Goal: Find specific page/section: Find specific page/section

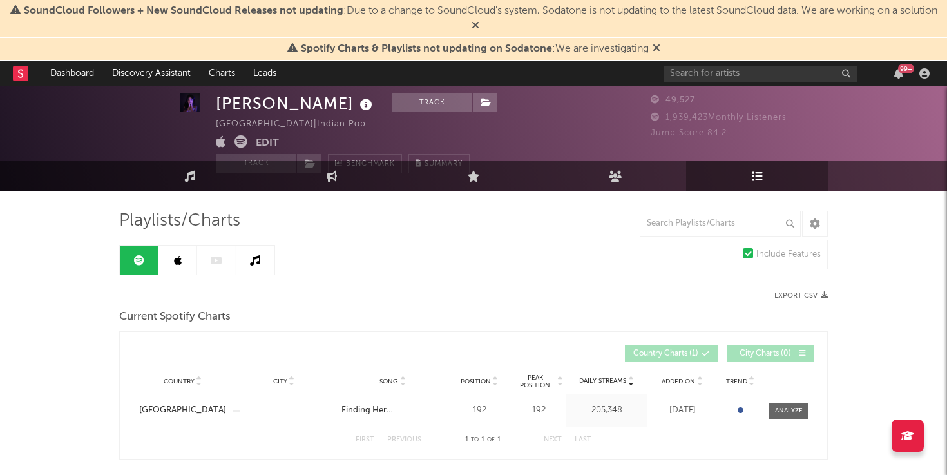
scroll to position [14, 0]
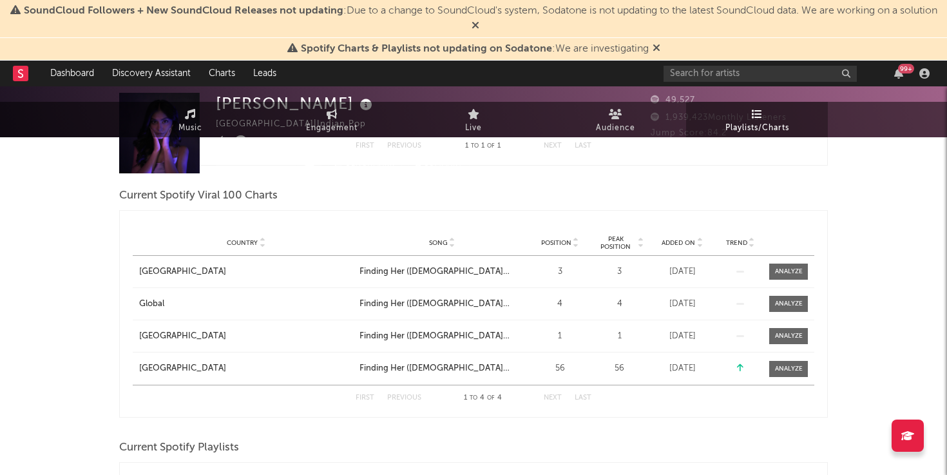
scroll to position [0, 0]
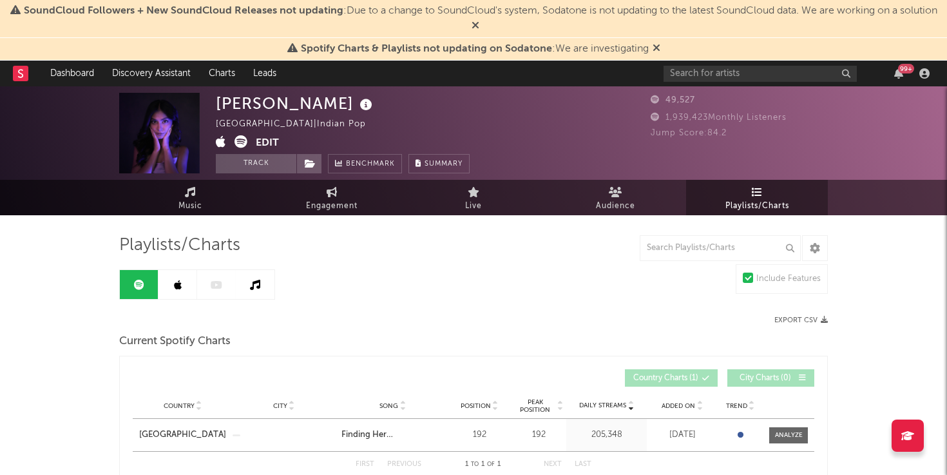
click at [174, 284] on icon at bounding box center [178, 285] width 8 height 10
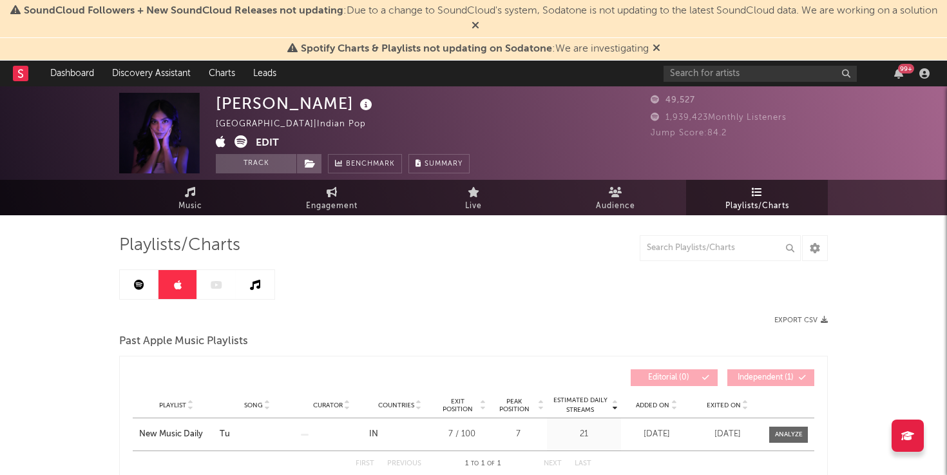
click at [141, 287] on icon at bounding box center [139, 285] width 10 height 10
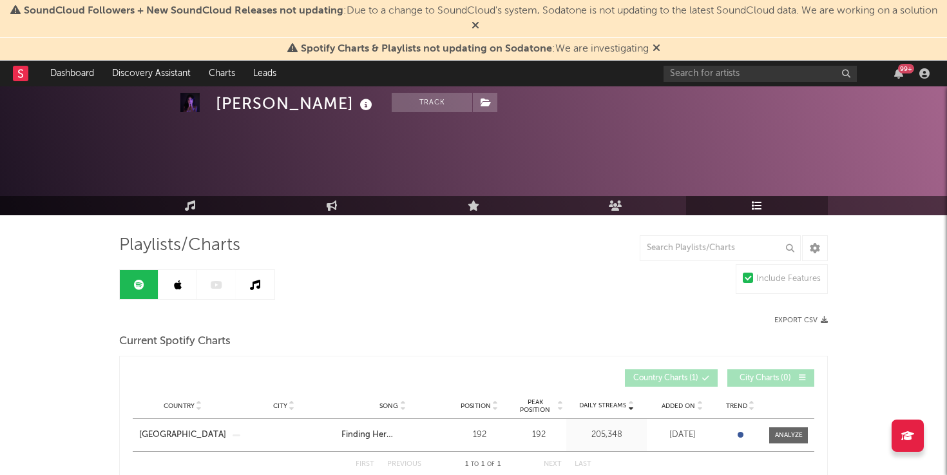
scroll to position [144, 0]
